Goal: Transaction & Acquisition: Obtain resource

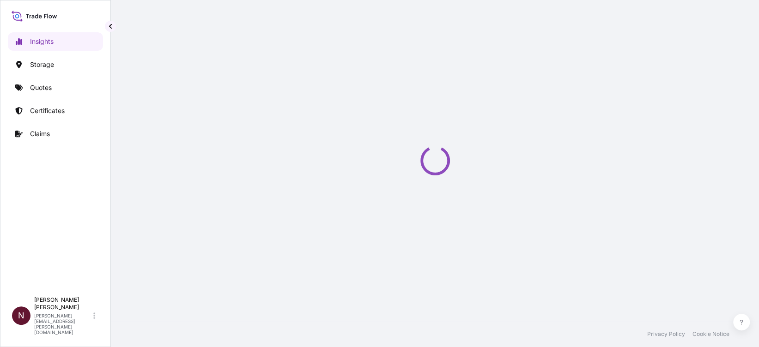
select select "2025"
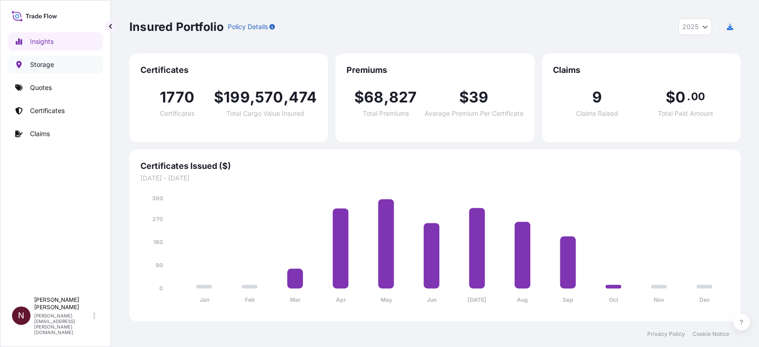
click at [43, 66] on p "Storage" at bounding box center [42, 64] width 24 height 9
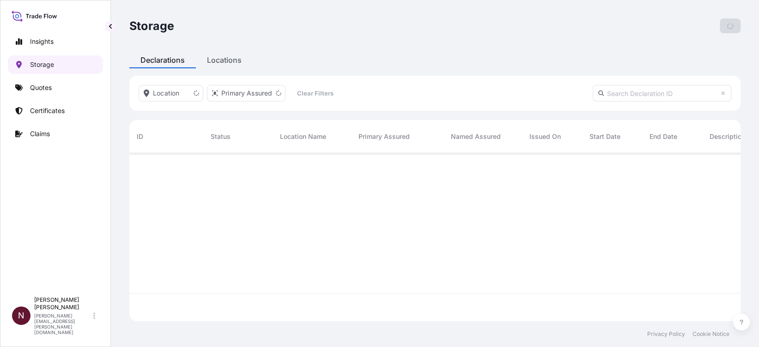
scroll to position [163, 601]
click at [39, 90] on p "Quotes" at bounding box center [41, 87] width 22 height 9
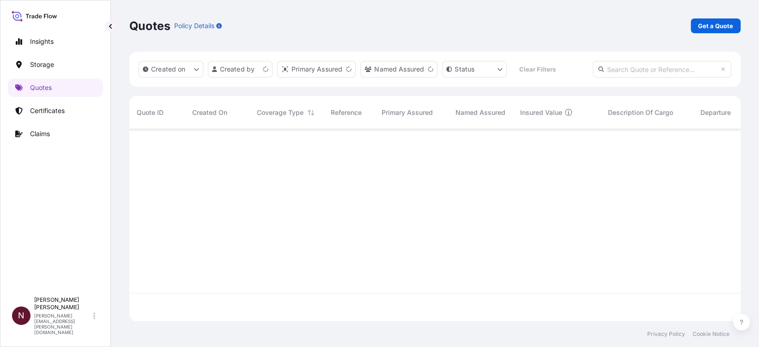
scroll to position [187, 601]
click at [706, 29] on p "Get a Quote" at bounding box center [715, 25] width 35 height 9
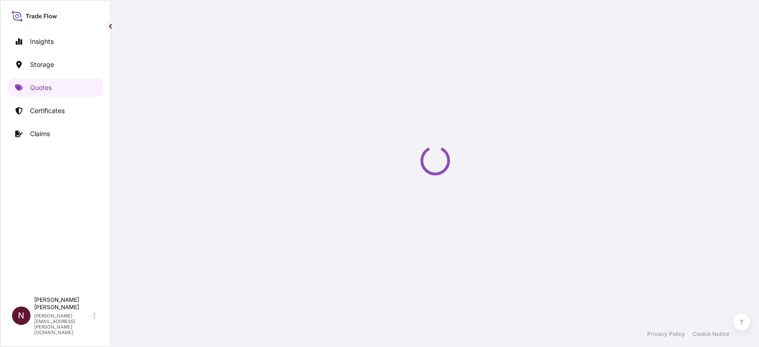
select select "Water"
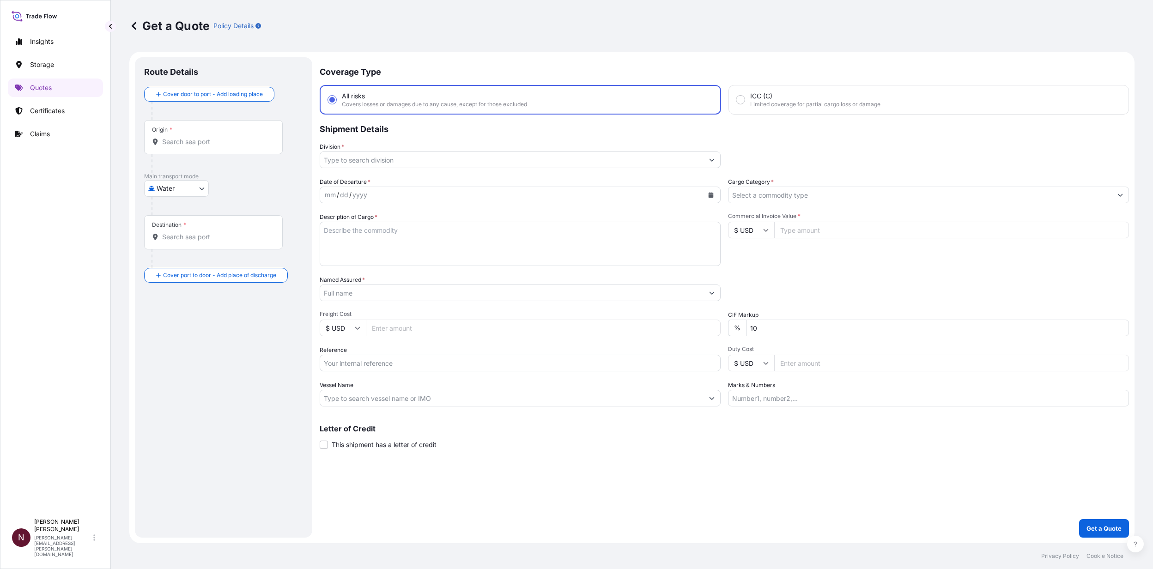
click at [194, 144] on input "Origin *" at bounding box center [216, 141] width 109 height 9
click at [194, 142] on input "Origin * Please select an origin" at bounding box center [216, 141] width 109 height 9
click at [172, 146] on div "Origin *" at bounding box center [213, 137] width 139 height 34
click at [172, 146] on input "Origin * Please select an origin" at bounding box center [216, 141] width 109 height 9
paste input "INCHEON"
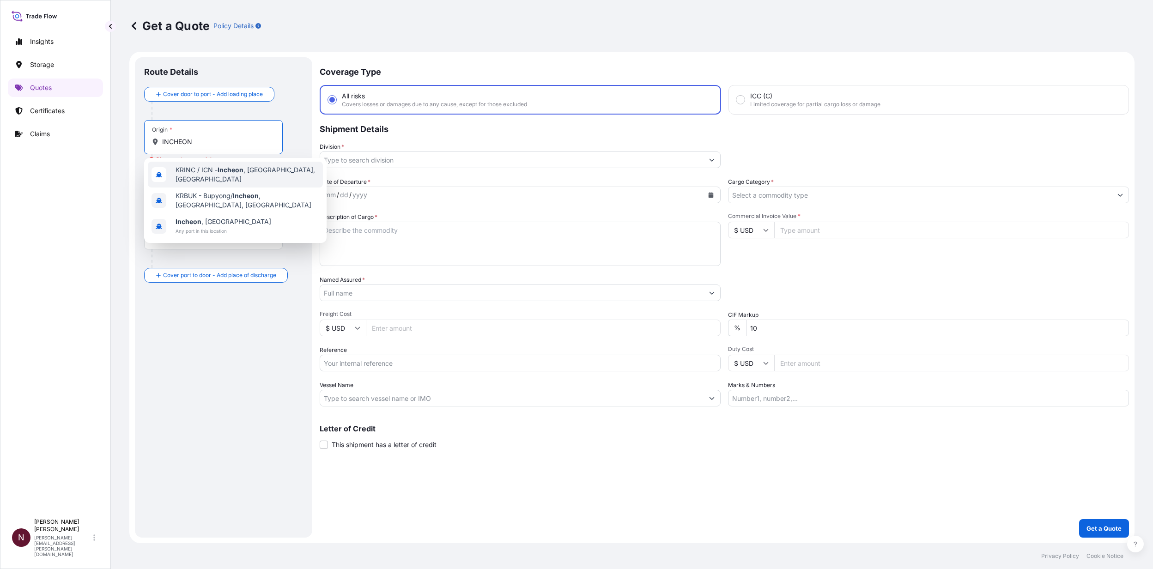
click at [211, 175] on span "KRINC / ICN - [GEOGRAPHIC_DATA] , [GEOGRAPHIC_DATA], [GEOGRAPHIC_DATA]" at bounding box center [247, 174] width 144 height 18
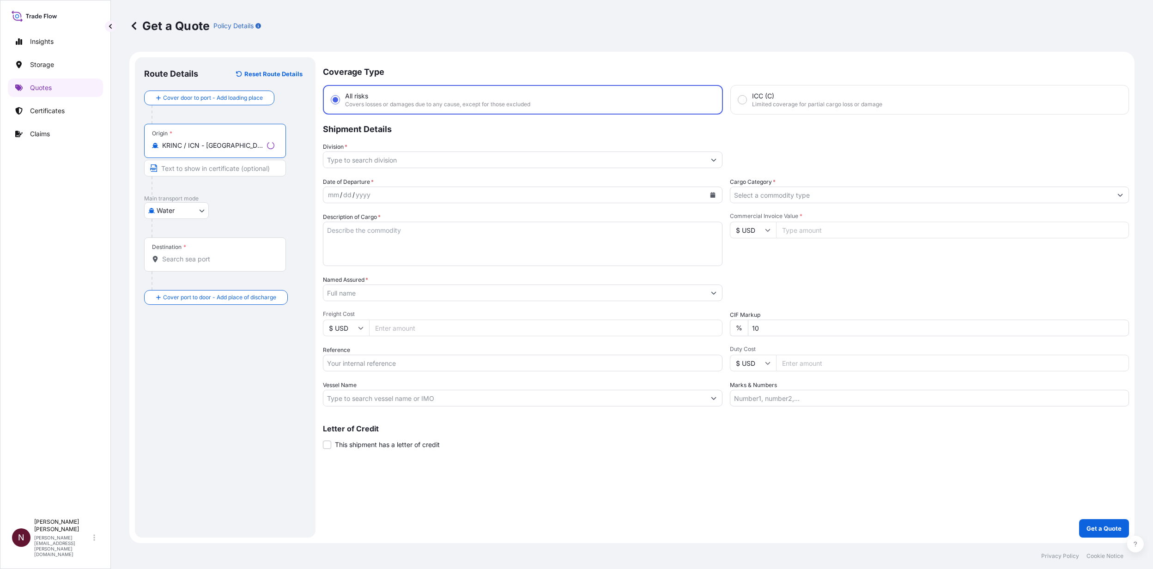
type input "KRINC / ICN - [GEOGRAPHIC_DATA], [GEOGRAPHIC_DATA], [GEOGRAPHIC_DATA]"
click at [183, 211] on body "0 options available. 0 options available. 3 options available. Insights Storage…" at bounding box center [576, 284] width 1153 height 569
click at [174, 233] on div "Air" at bounding box center [176, 234] width 57 height 17
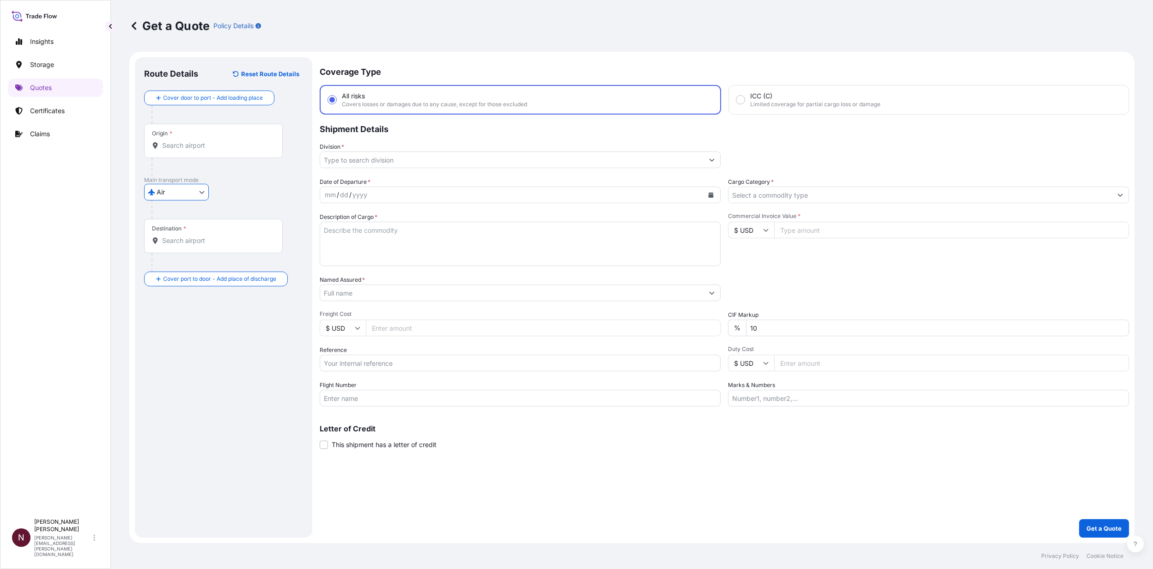
click at [173, 246] on div "Destination *" at bounding box center [213, 236] width 139 height 34
click at [173, 245] on input "Destination *" at bounding box center [216, 240] width 109 height 9
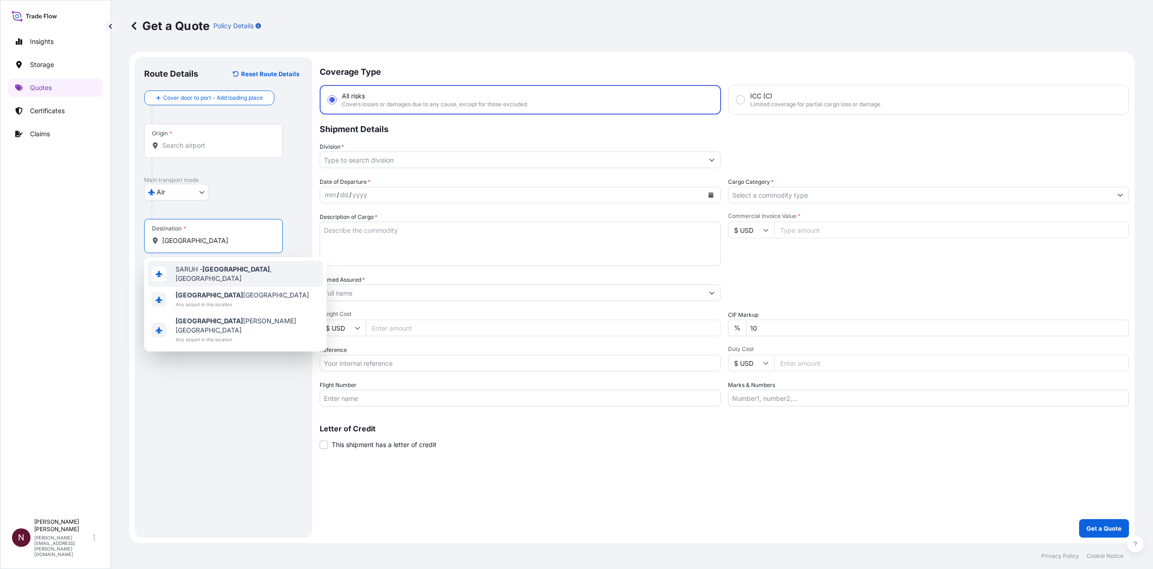
click at [187, 276] on span "SARUH - [GEOGRAPHIC_DATA] , [GEOGRAPHIC_DATA]" at bounding box center [247, 274] width 144 height 18
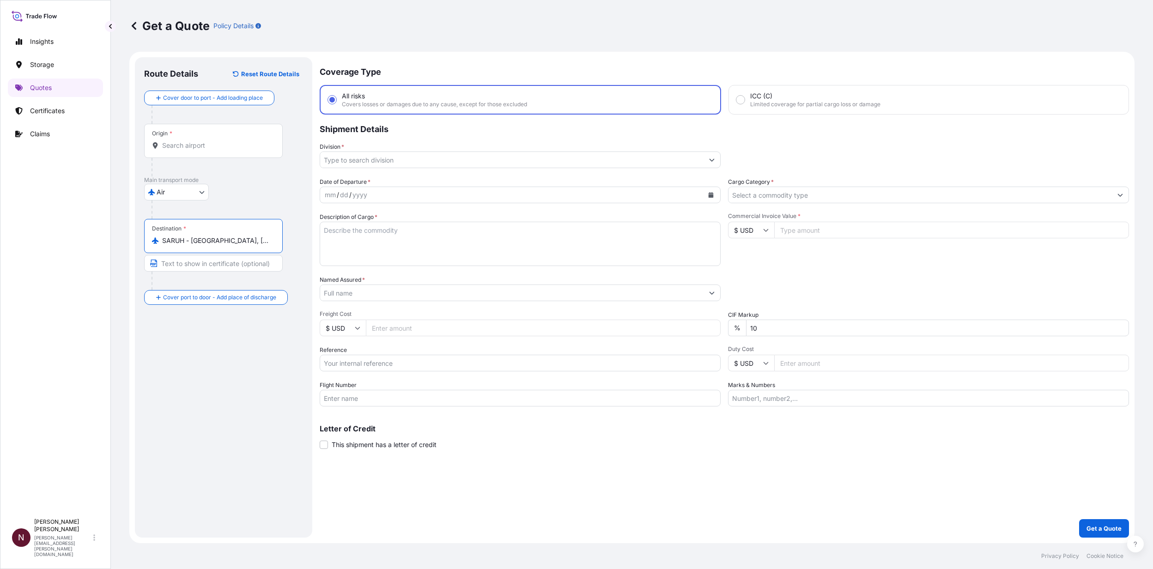
type input "SARUH - [GEOGRAPHIC_DATA], [GEOGRAPHIC_DATA]"
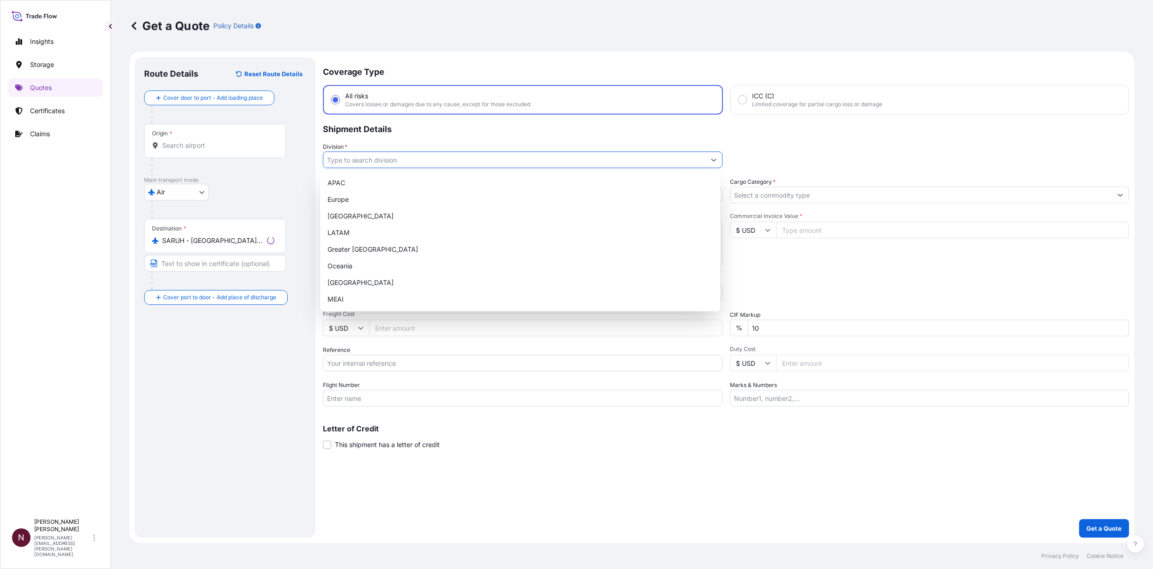
click at [341, 162] on input "Division *" at bounding box center [514, 159] width 382 height 17
click at [341, 300] on div "MEAI" at bounding box center [520, 299] width 392 height 17
type input "MEAI"
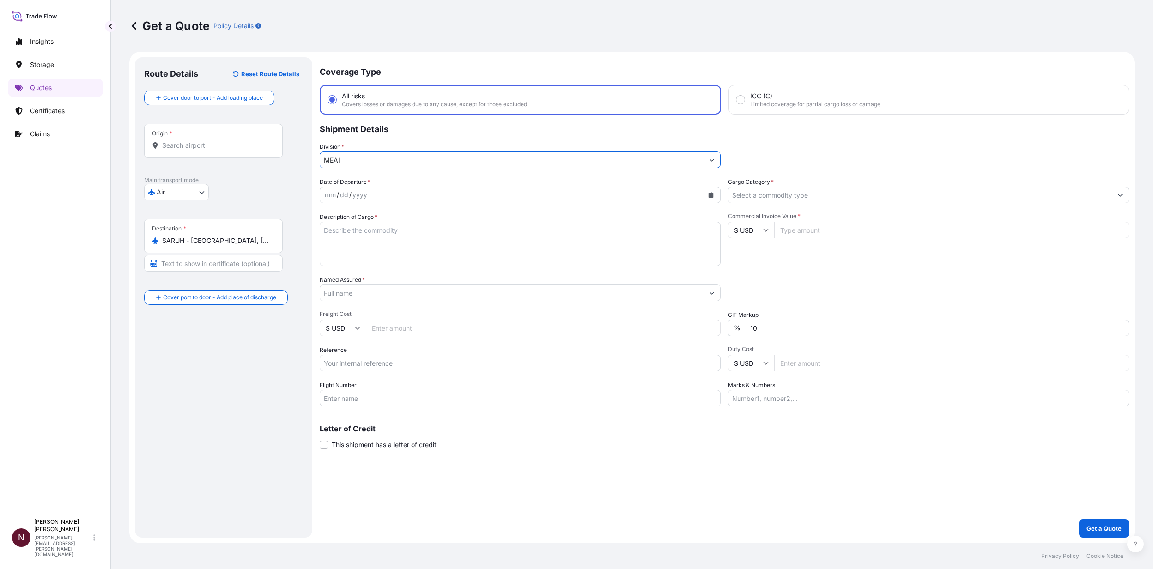
click at [370, 193] on div "mm / dd / yyyy" at bounding box center [511, 195] width 383 height 17
click at [364, 190] on div "yyyy" at bounding box center [359, 194] width 17 height 11
click at [364, 187] on div "mm / dd / yyyy" at bounding box center [511, 195] width 383 height 17
click at [373, 197] on div "mm / dd / yyyy" at bounding box center [511, 195] width 383 height 17
click at [377, 194] on div "mm / dd / yyyy" at bounding box center [511, 195] width 383 height 17
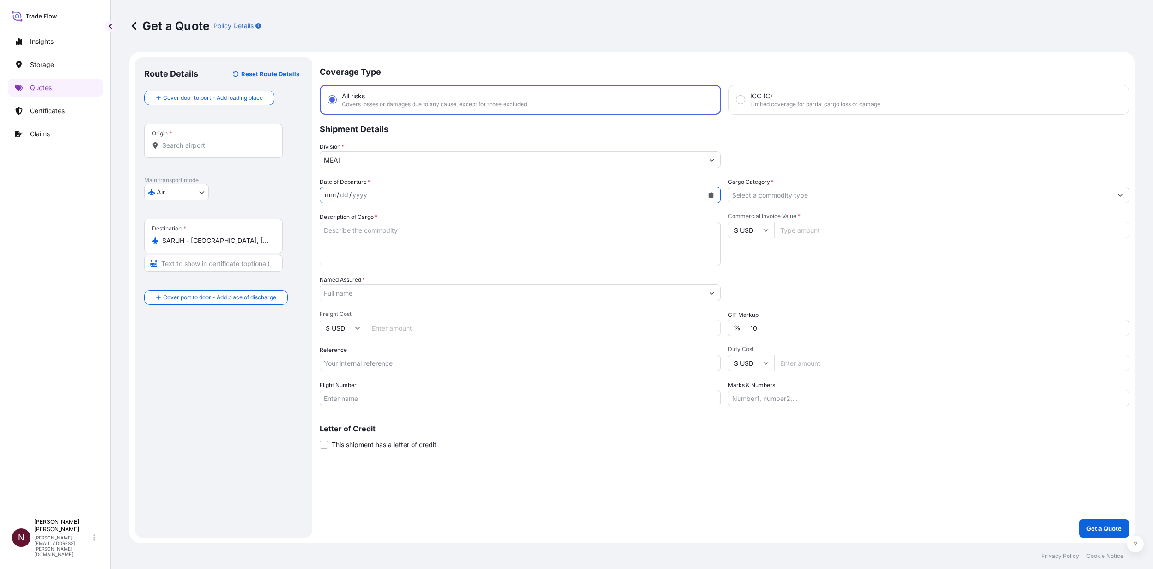
click at [385, 196] on div "mm / dd / yyyy" at bounding box center [511, 195] width 383 height 17
click at [712, 196] on icon "Calendar" at bounding box center [710, 195] width 5 height 6
click at [351, 236] on textarea "Description of Cargo *" at bounding box center [520, 244] width 401 height 44
paste textarea "[MEDICAL_DATA] COSMETICS"
type textarea "[MEDICAL_DATA] COSMETICS"
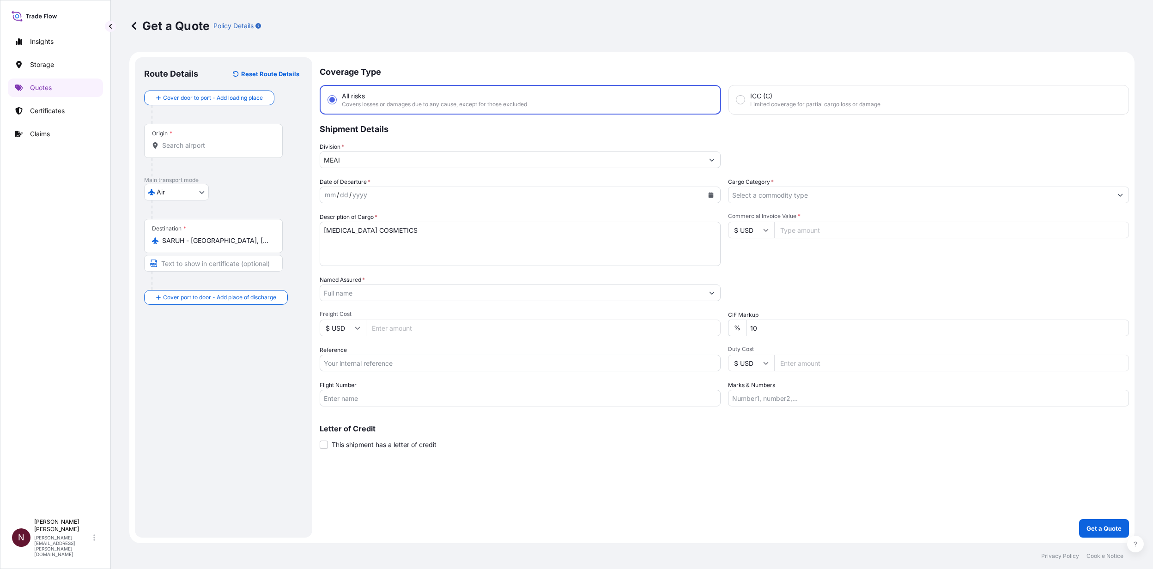
click at [758, 192] on input "Cargo Category *" at bounding box center [919, 195] width 383 height 17
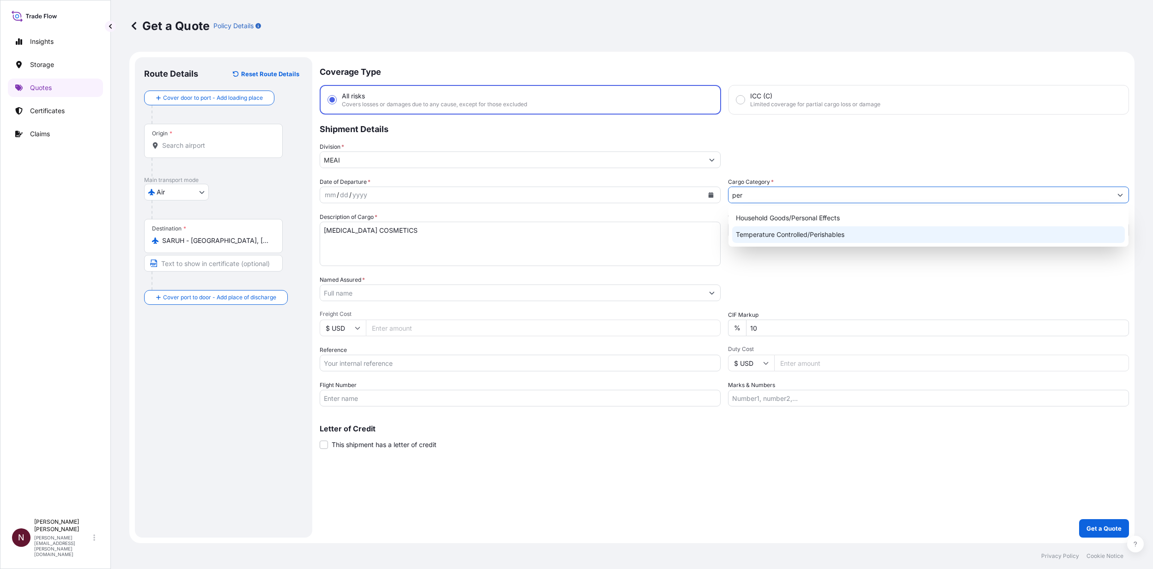
click at [758, 237] on div "Temperature Controlled/Perishables" at bounding box center [928, 234] width 392 height 17
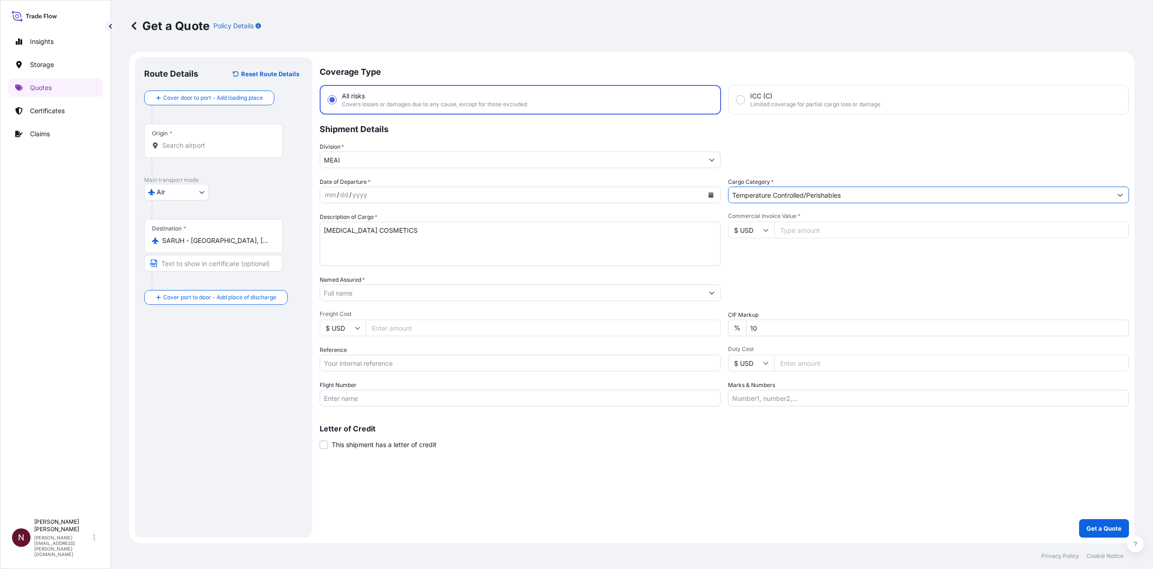
type input "Temperature Controlled/Perishables"
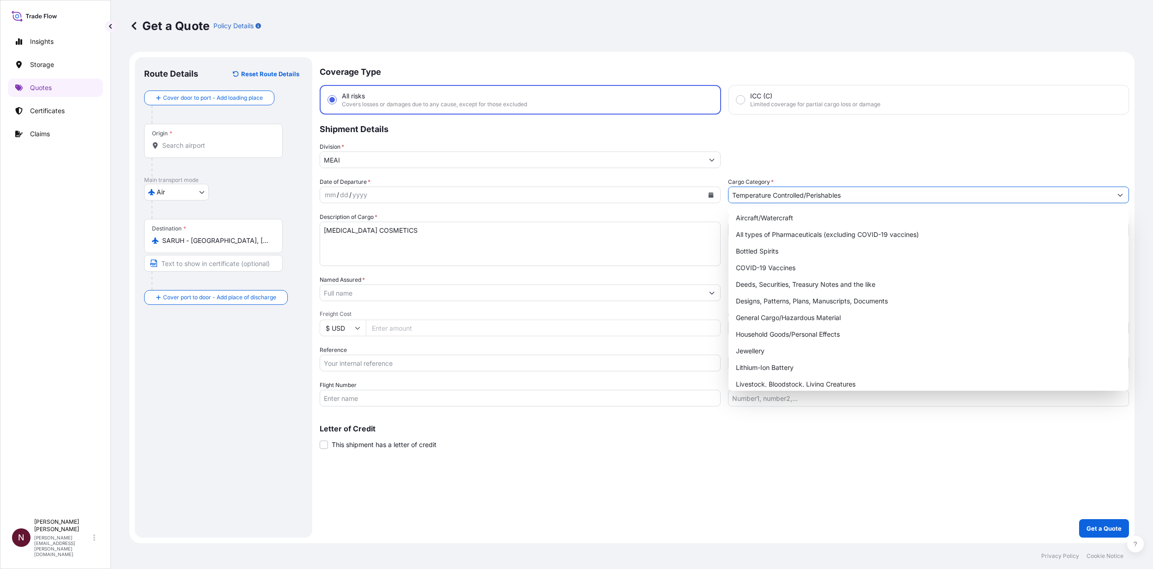
click at [523, 261] on textarea "[MEDICAL_DATA] COSMETICS" at bounding box center [520, 244] width 401 height 44
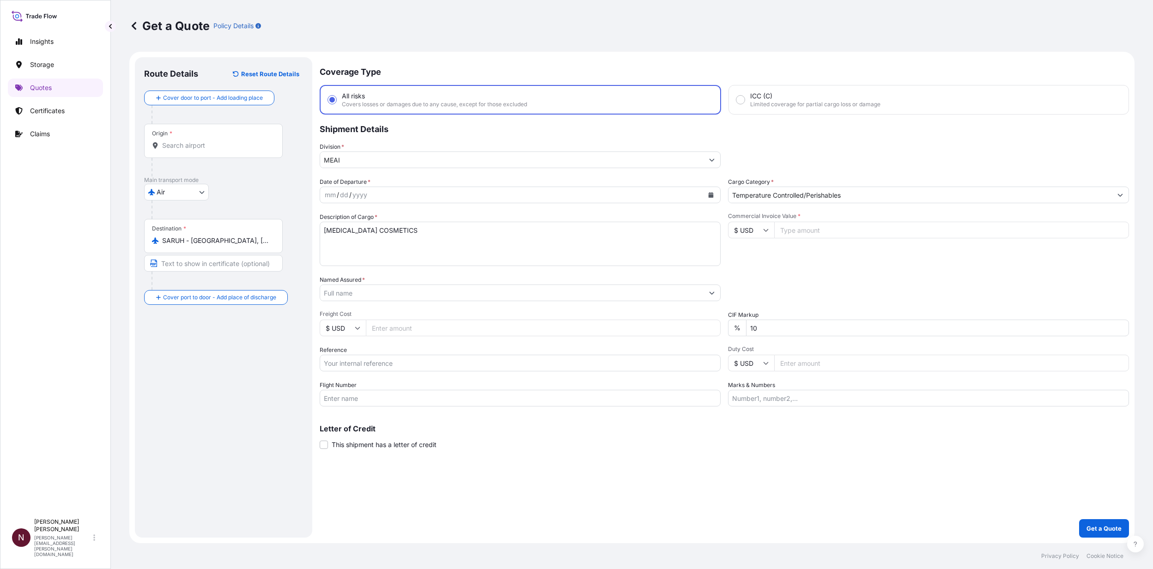
click at [748, 232] on input "$ USD" at bounding box center [751, 230] width 46 height 17
drag, startPoint x: 743, startPoint y: 267, endPoint x: 254, endPoint y: 274, distance: 489.5
click at [743, 264] on div "€ EUR" at bounding box center [750, 255] width 39 height 18
click at [749, 236] on input "€ EUR" at bounding box center [751, 230] width 46 height 17
drag, startPoint x: 750, startPoint y: 318, endPoint x: 771, endPoint y: 286, distance: 37.9
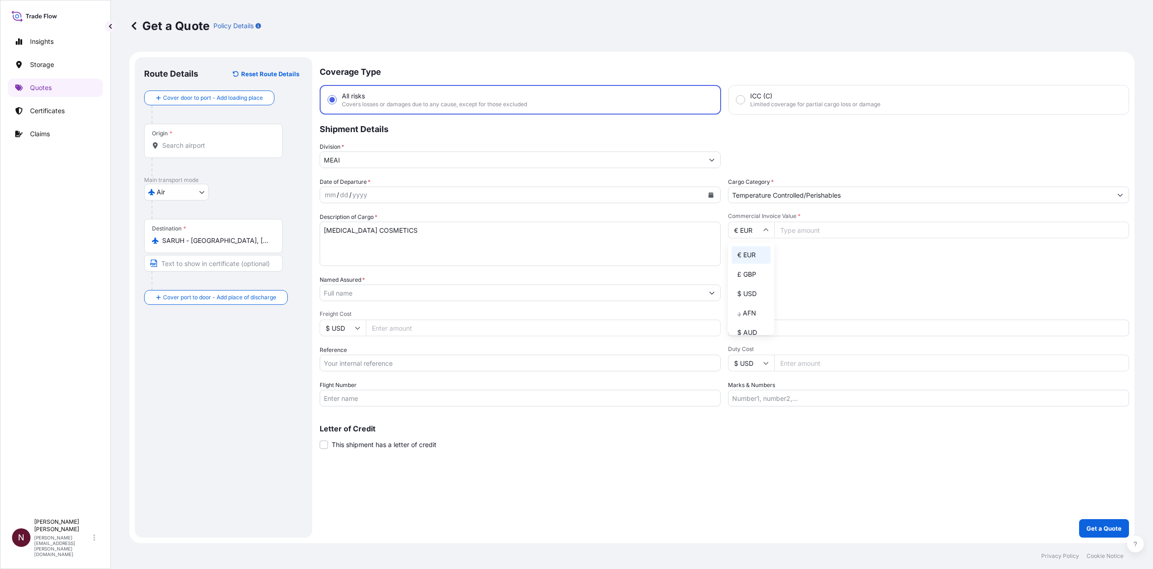
click at [749, 302] on div "$ USD" at bounding box center [750, 294] width 39 height 18
type input "$ USD"
click at [758, 223] on input "Commercial Invoice Value *" at bounding box center [951, 230] width 355 height 17
type input "16997.28"
click at [359, 282] on label "Named Assured *" at bounding box center [342, 279] width 45 height 9
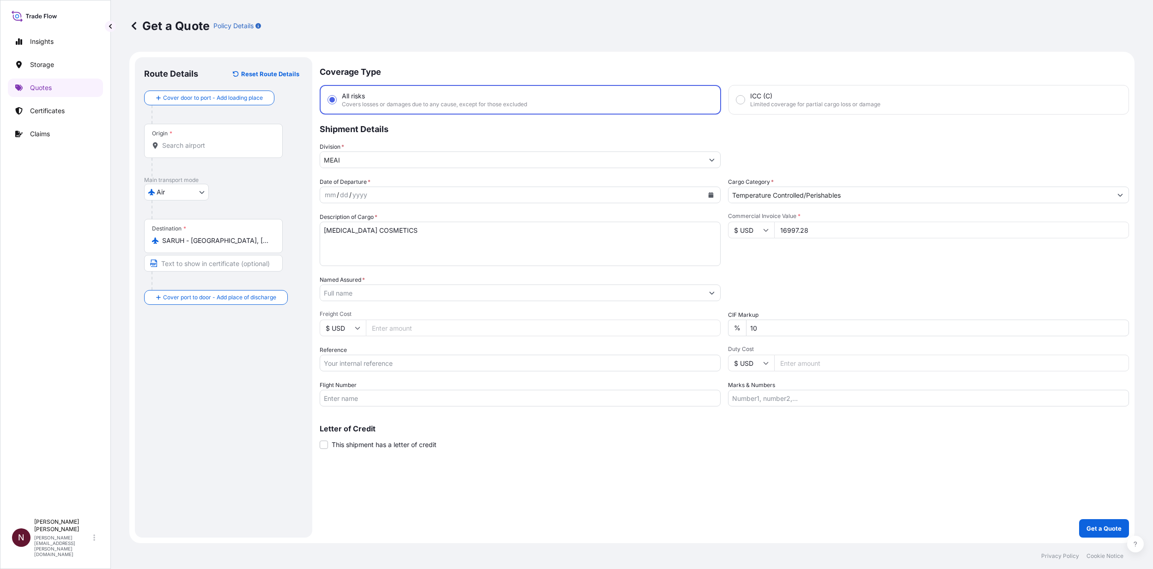
click at [359, 284] on input "Named Assured *" at bounding box center [511, 292] width 383 height 17
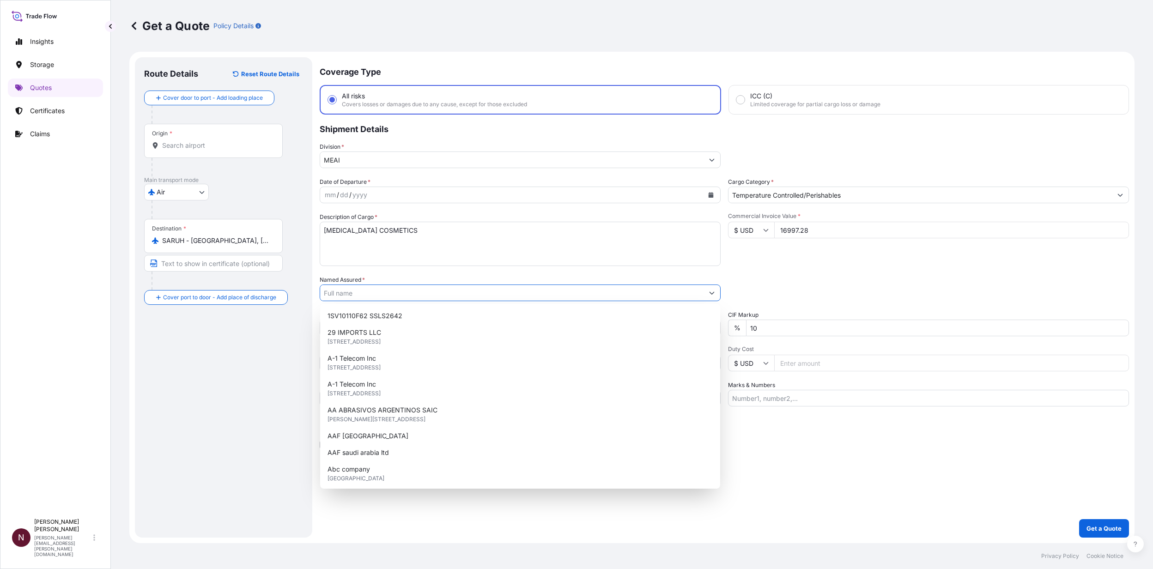
paste input "BEAUTY PRODUCTS TRADING"
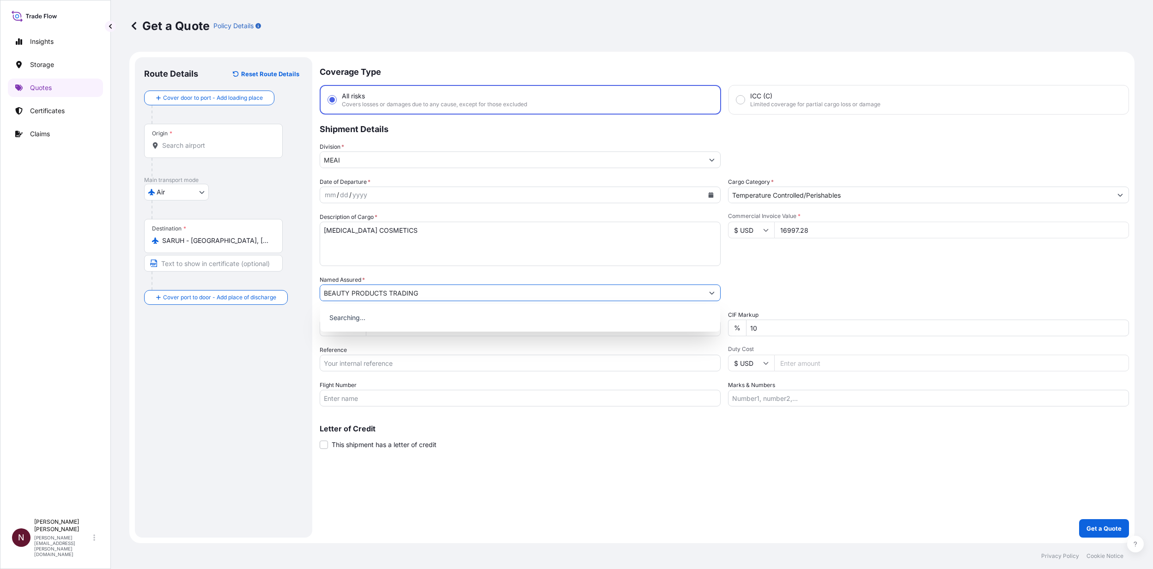
type input "BEAUTY PRODUCTS TRADING"
click at [457, 347] on div "Coverage Type All risks Covers losses or damages due to any cause, except for t…" at bounding box center [724, 297] width 809 height 480
click at [355, 347] on input "Reference" at bounding box center [520, 363] width 401 height 17
paste input "SA1015244124"
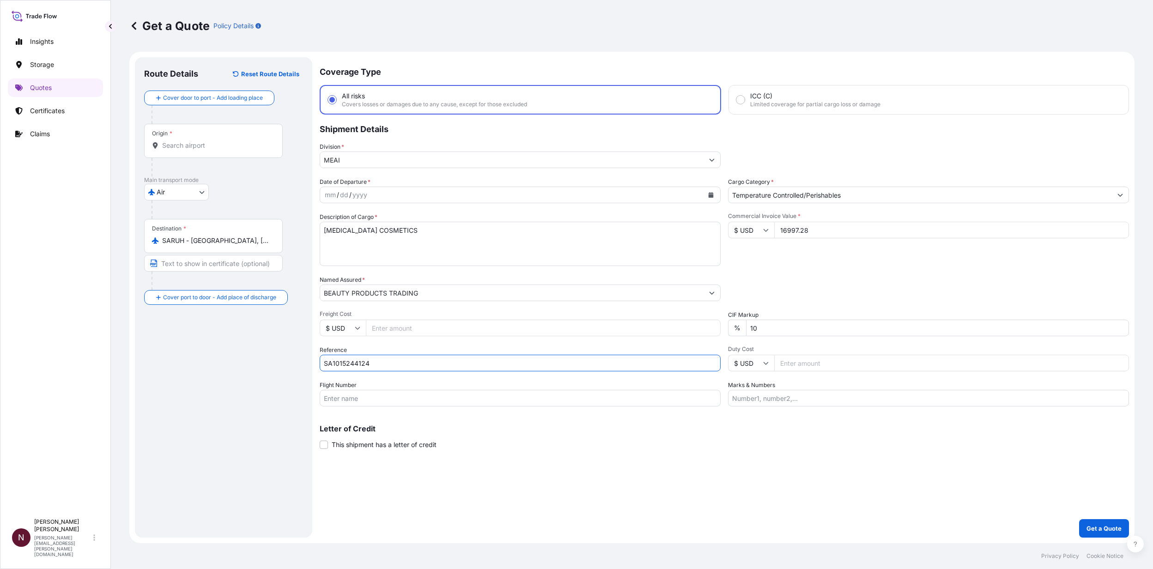
type input "SA1015244124"
click at [758, 274] on div "Date of Departure * mm / dd / yyyy Cargo Category * Temperature Controlled/Peri…" at bounding box center [724, 291] width 809 height 229
drag, startPoint x: 721, startPoint y: 335, endPoint x: 690, endPoint y: 340, distance: 31.3
click at [695, 338] on div "Date of Departure * mm / dd / yyyy Cargo Category * Temperature Controlled/Peri…" at bounding box center [724, 291] width 809 height 229
type input "0"
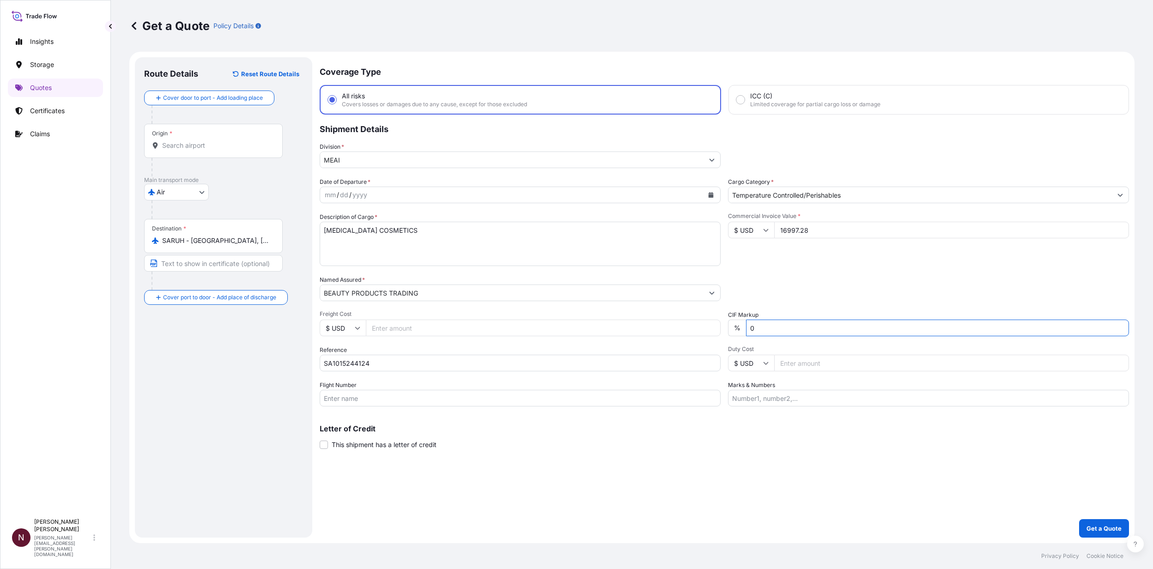
click at [758, 347] on button "Get a Quote" at bounding box center [1104, 528] width 50 height 18
click at [350, 190] on div "/" at bounding box center [350, 194] width 2 height 11
click at [708, 193] on icon "Calendar" at bounding box center [711, 195] width 6 height 6
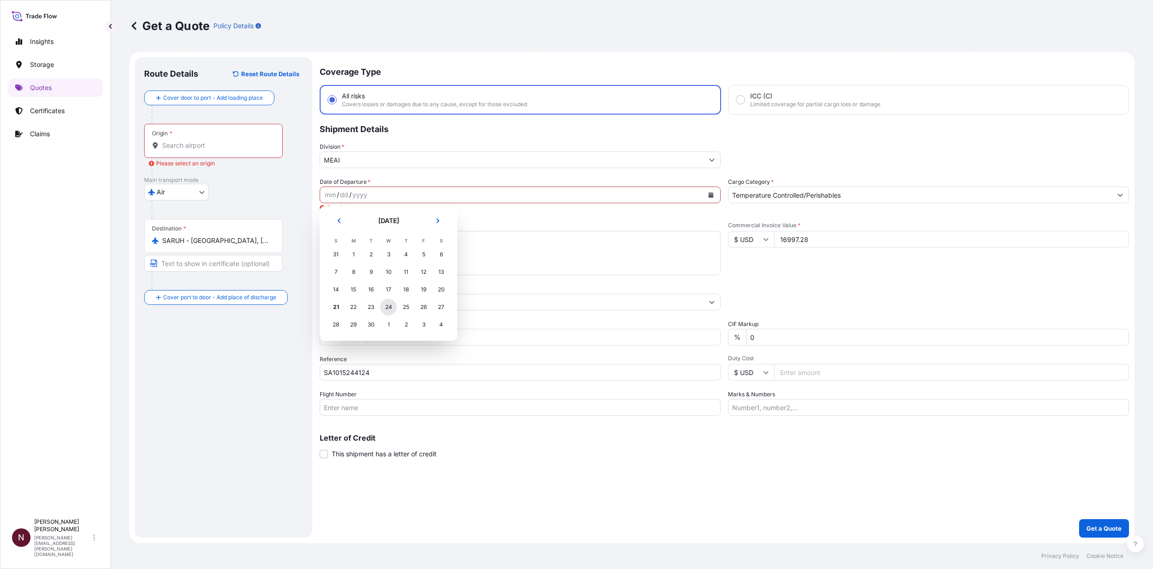
click at [392, 308] on div "24" at bounding box center [388, 307] width 17 height 17
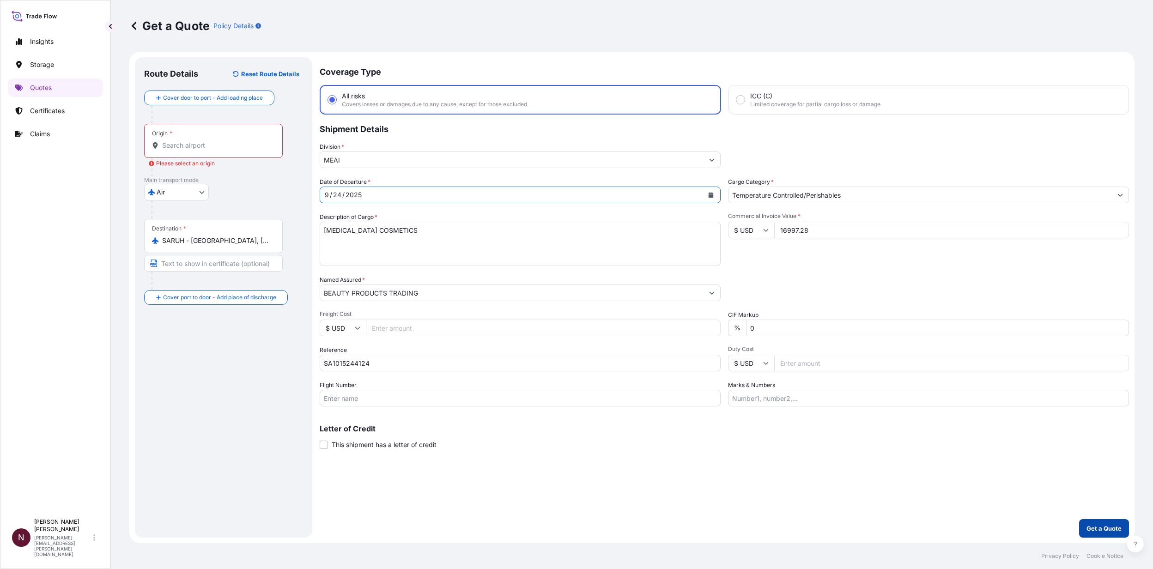
click at [758, 347] on p "Get a Quote" at bounding box center [1103, 528] width 35 height 9
click at [199, 146] on input "Origin * Please select an origin" at bounding box center [216, 145] width 109 height 9
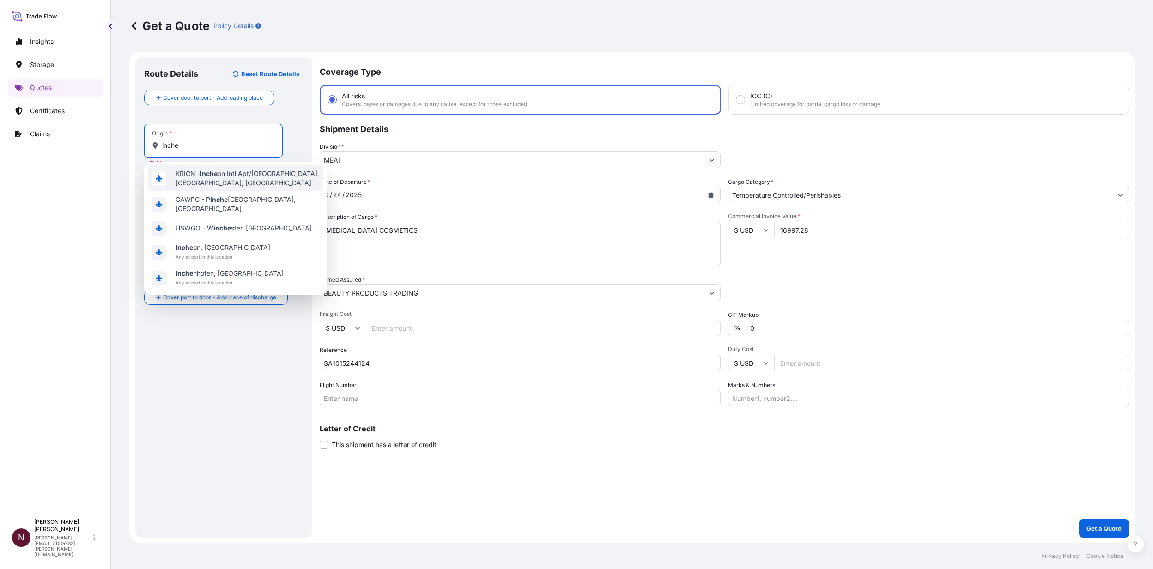
click at [230, 178] on span "KRICN - Inche on Intl Apt/[GEOGRAPHIC_DATA], [GEOGRAPHIC_DATA], [GEOGRAPHIC_DAT…" at bounding box center [247, 178] width 144 height 18
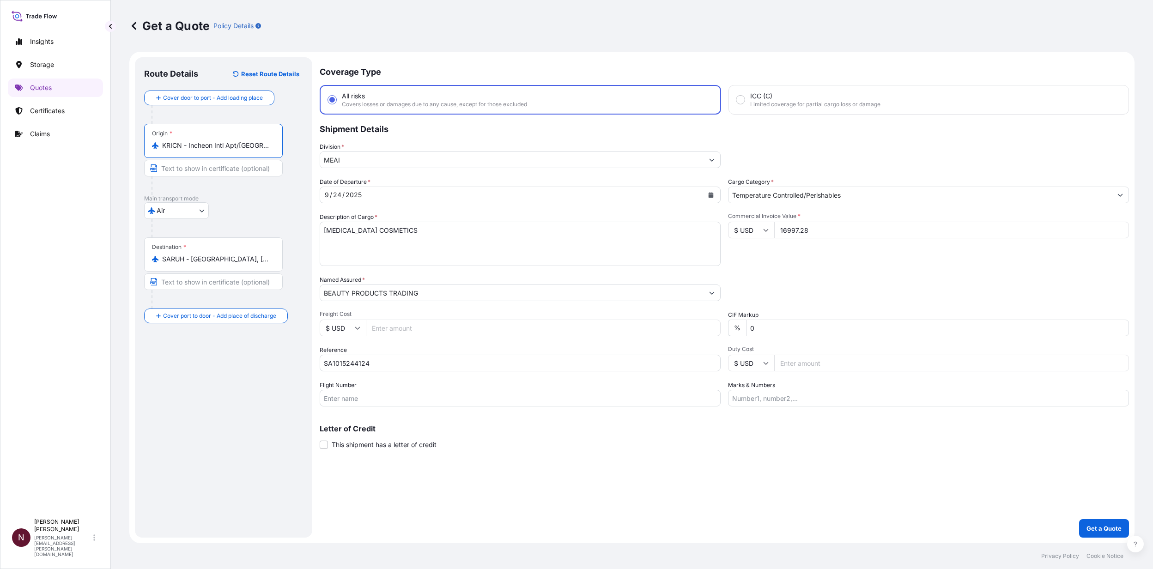
type input "KRICN - Incheon Intl Apt/[GEOGRAPHIC_DATA], [GEOGRAPHIC_DATA], [GEOGRAPHIC_DATA]"
click at [758, 347] on button "Get a Quote" at bounding box center [1104, 528] width 50 height 18
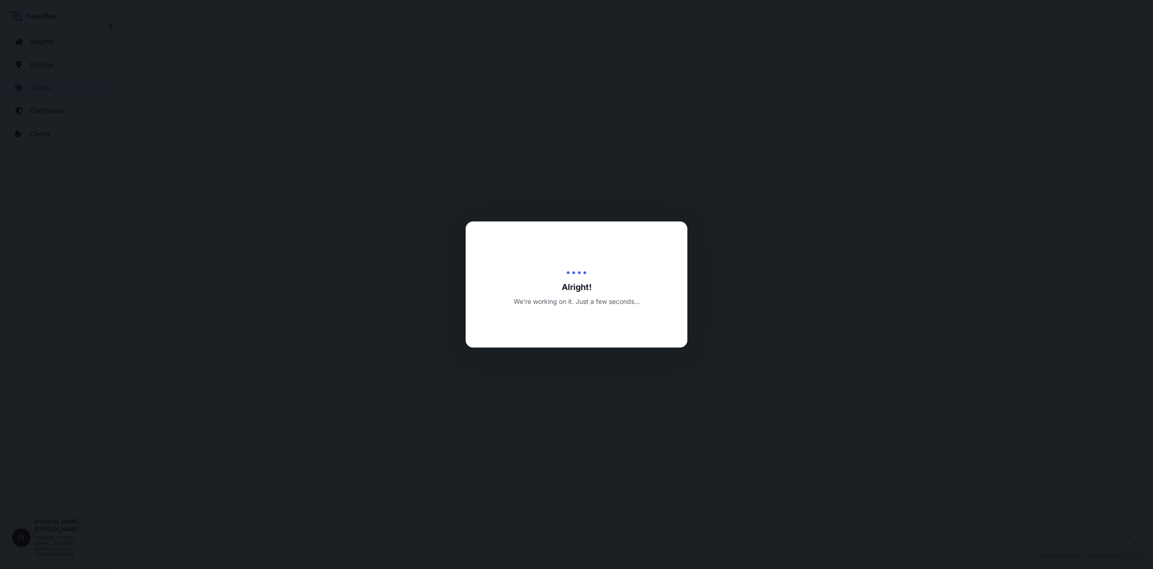
select select "Air"
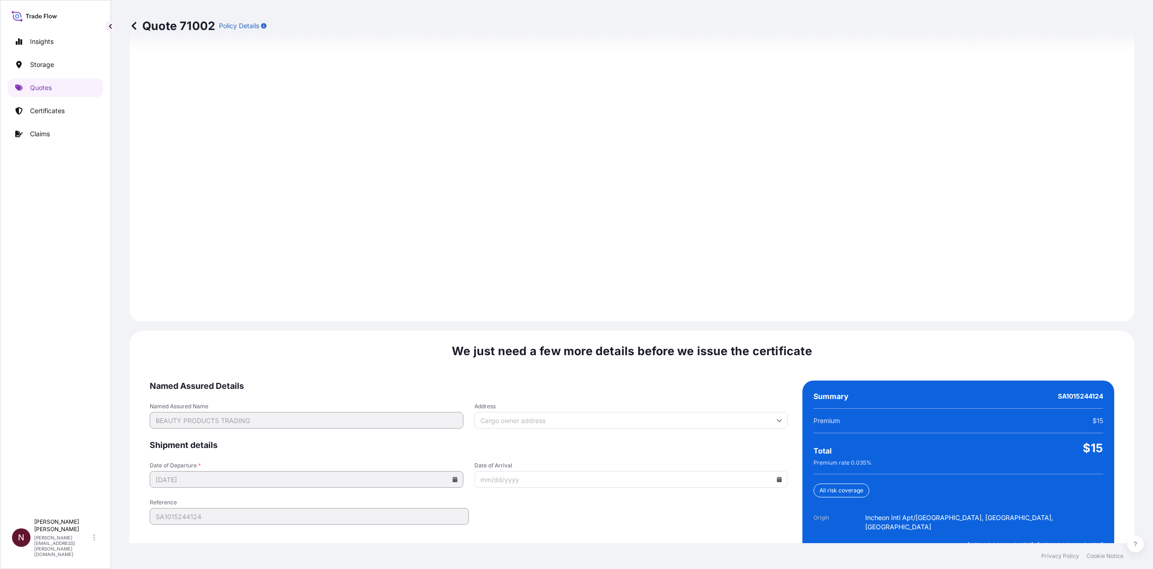
scroll to position [1320, 0]
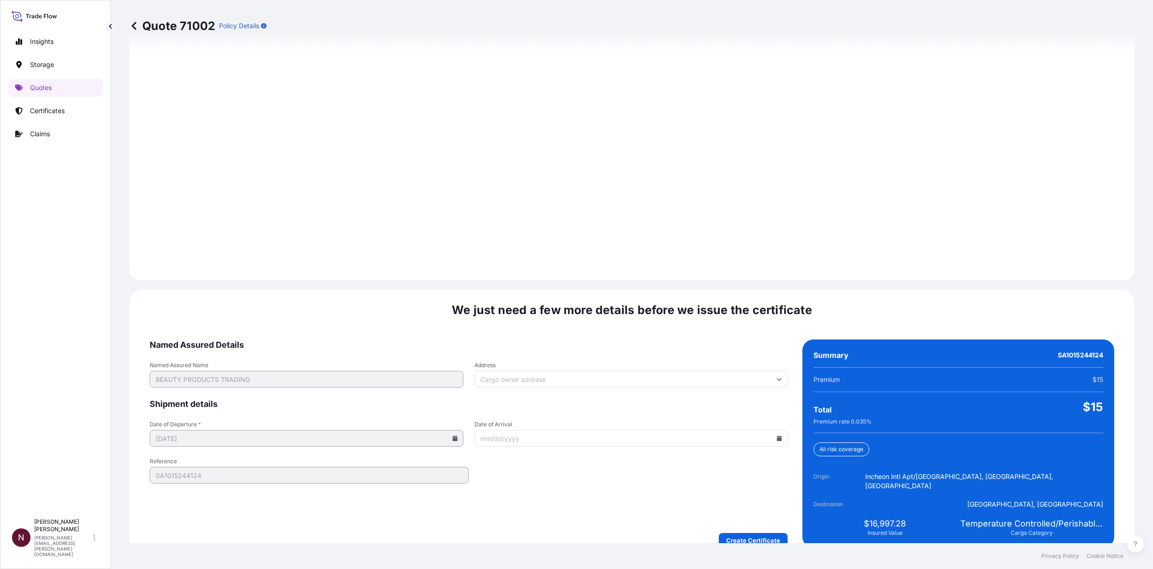
click at [745, 347] on div "We just need a few more details before we issue the certificate Named Assured D…" at bounding box center [631, 425] width 1005 height 271
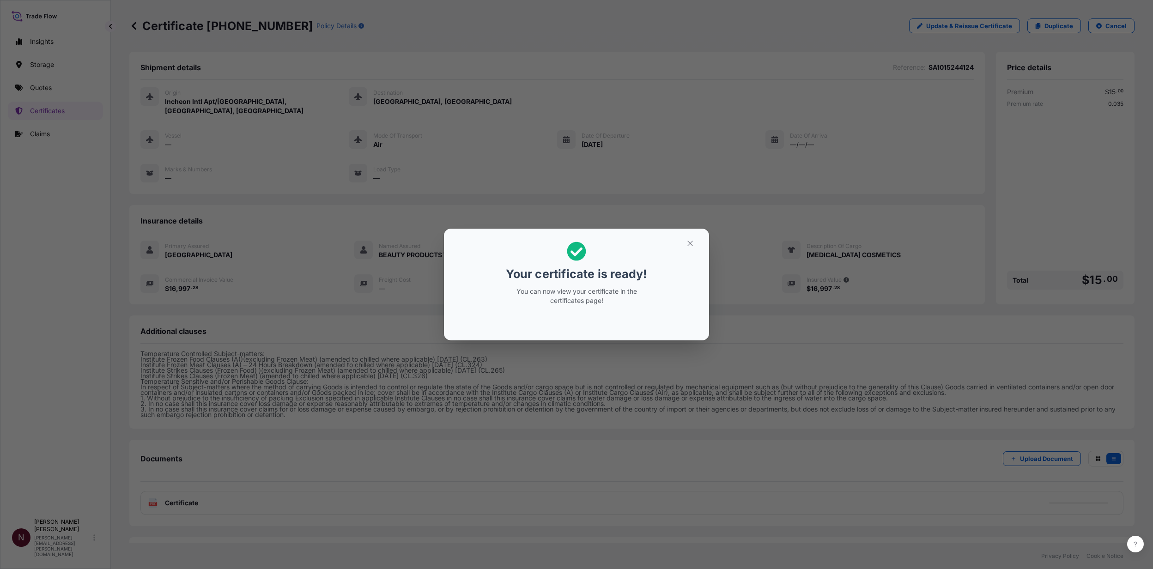
click at [697, 244] on button "button" at bounding box center [689, 243] width 23 height 15
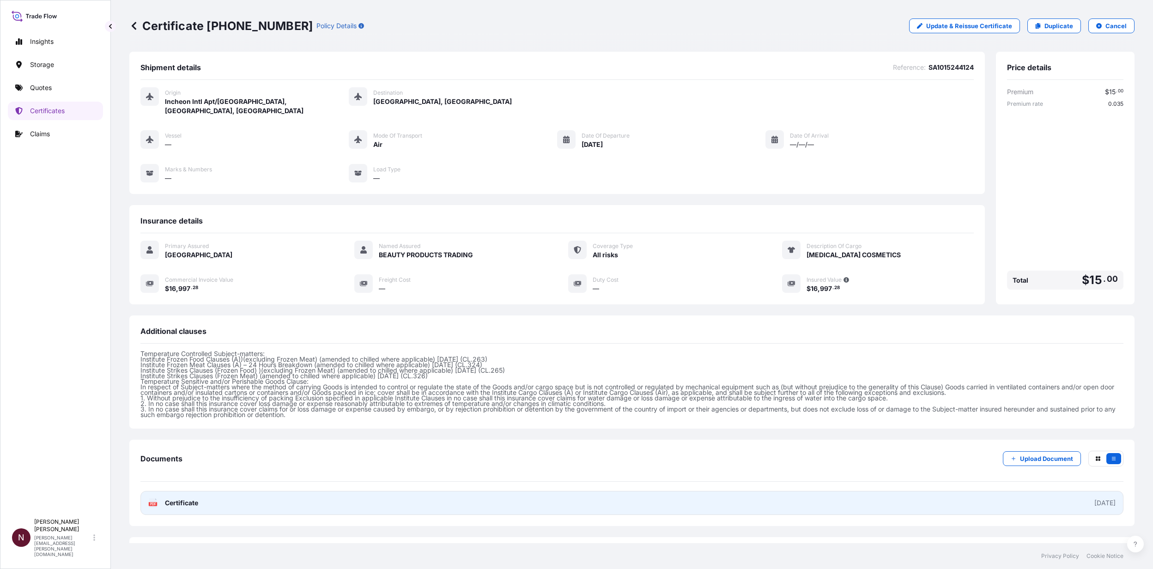
click at [184, 347] on span "Certificate" at bounding box center [181, 502] width 33 height 9
